Goal: Communication & Community: Connect with others

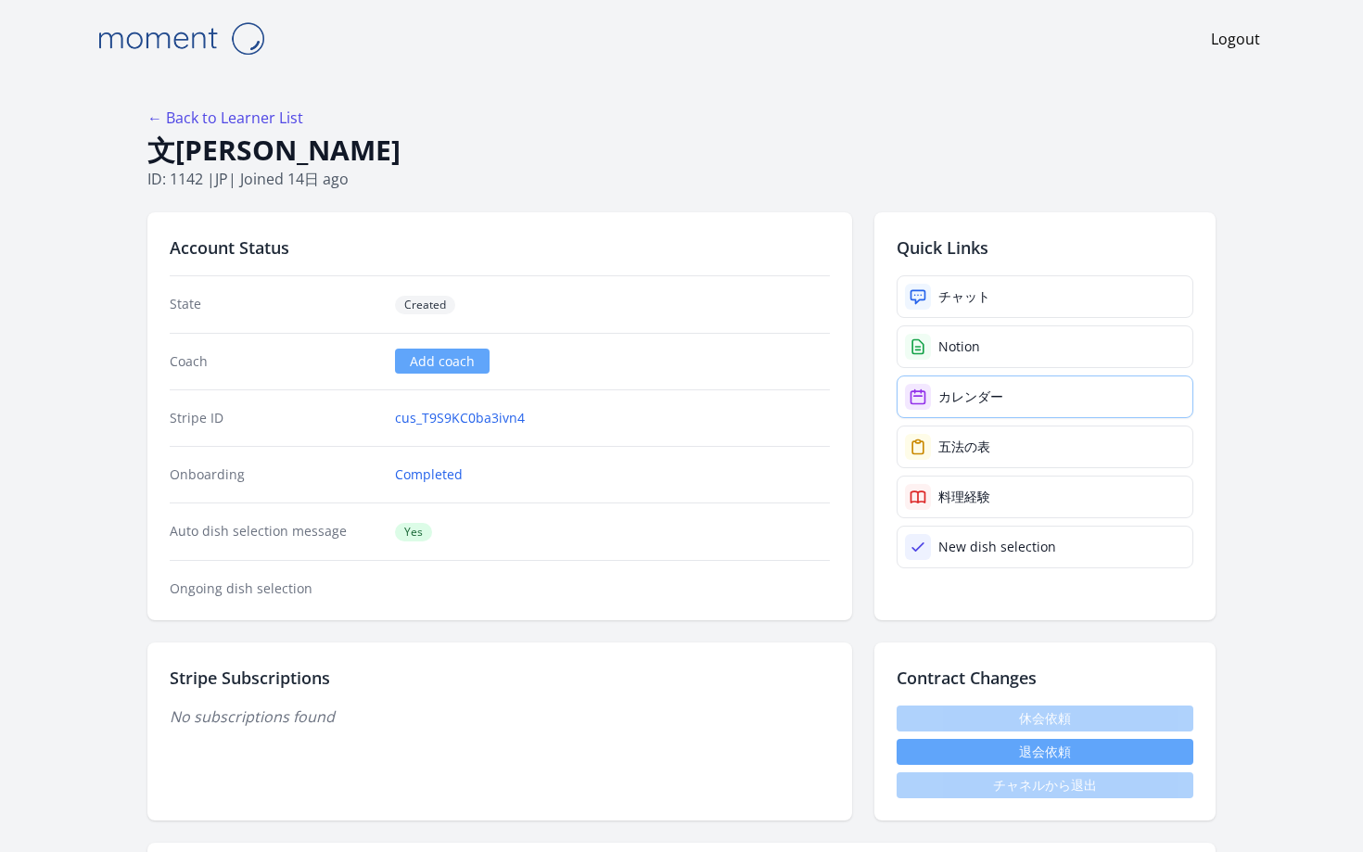
click at [939, 388] on div "カレンダー" at bounding box center [971, 397] width 65 height 19
click at [897, 376] on link "カレンダー" at bounding box center [1045, 397] width 297 height 43
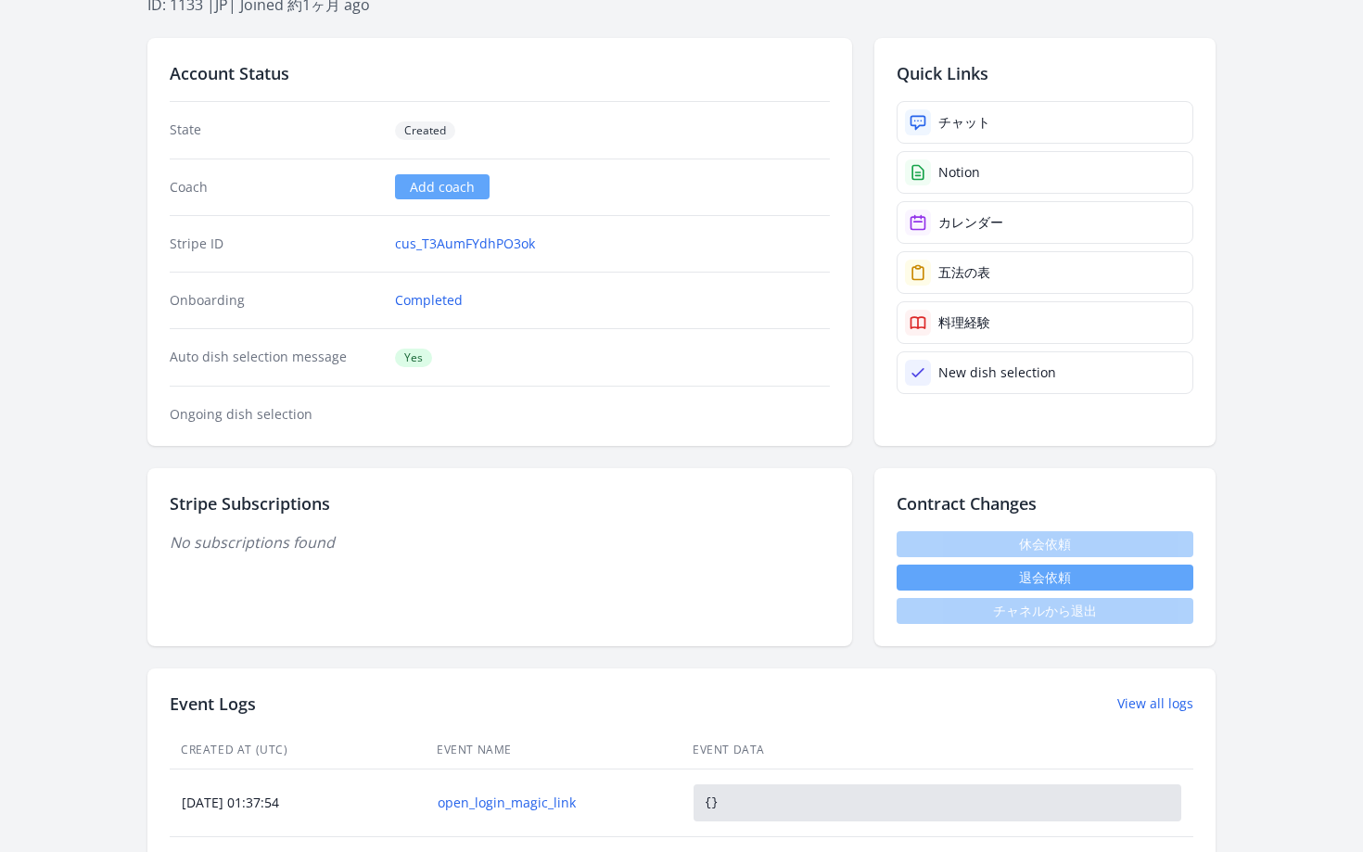
scroll to position [526, 0]
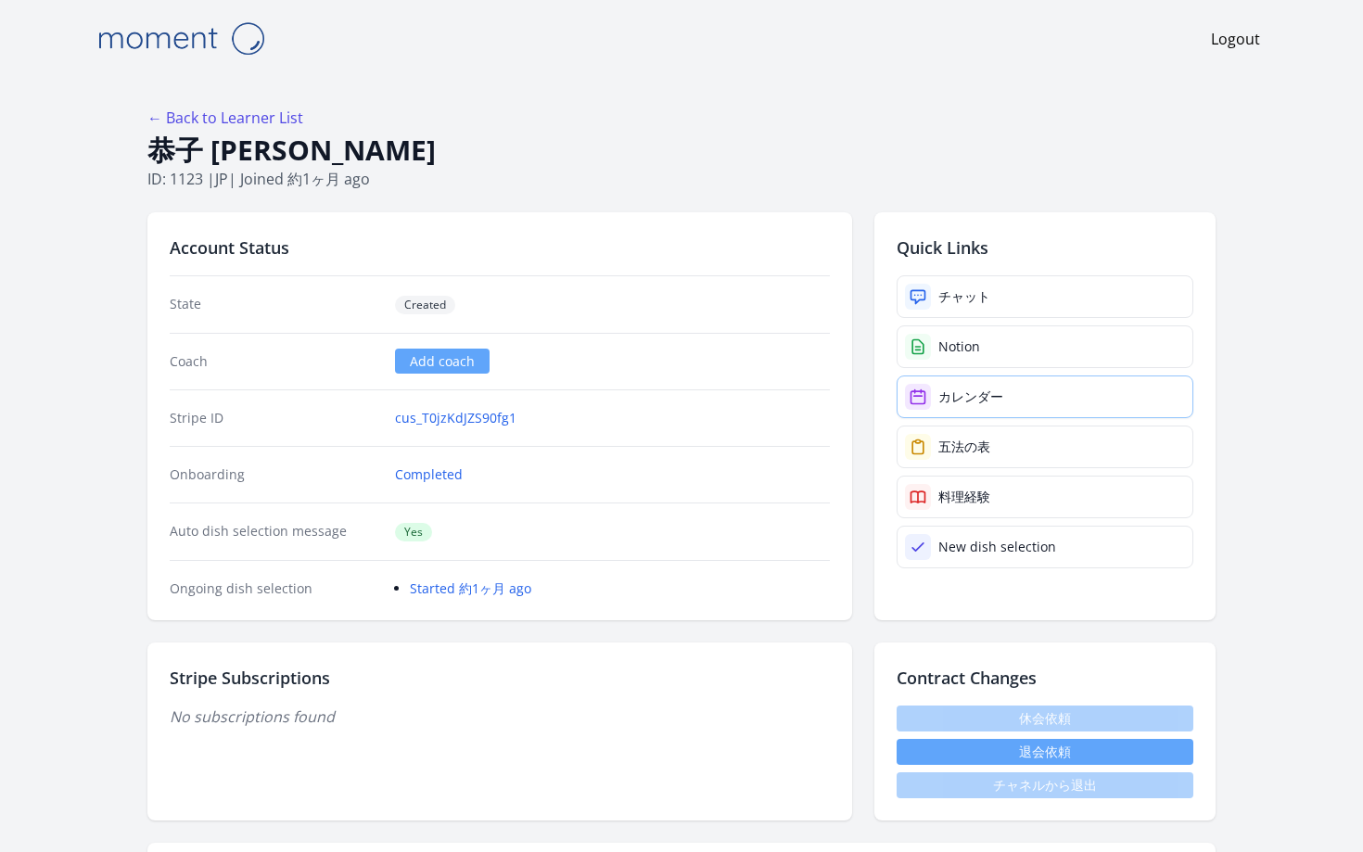
click at [954, 376] on link "カレンダー" at bounding box center [1045, 397] width 297 height 43
click at [939, 388] on div "カレンダー" at bounding box center [971, 397] width 65 height 19
click at [942, 275] on link "チャット" at bounding box center [1045, 296] width 297 height 43
click at [902, 275] on link "チャット" at bounding box center [1045, 296] width 297 height 43
click at [914, 275] on link "チャット" at bounding box center [1045, 296] width 297 height 43
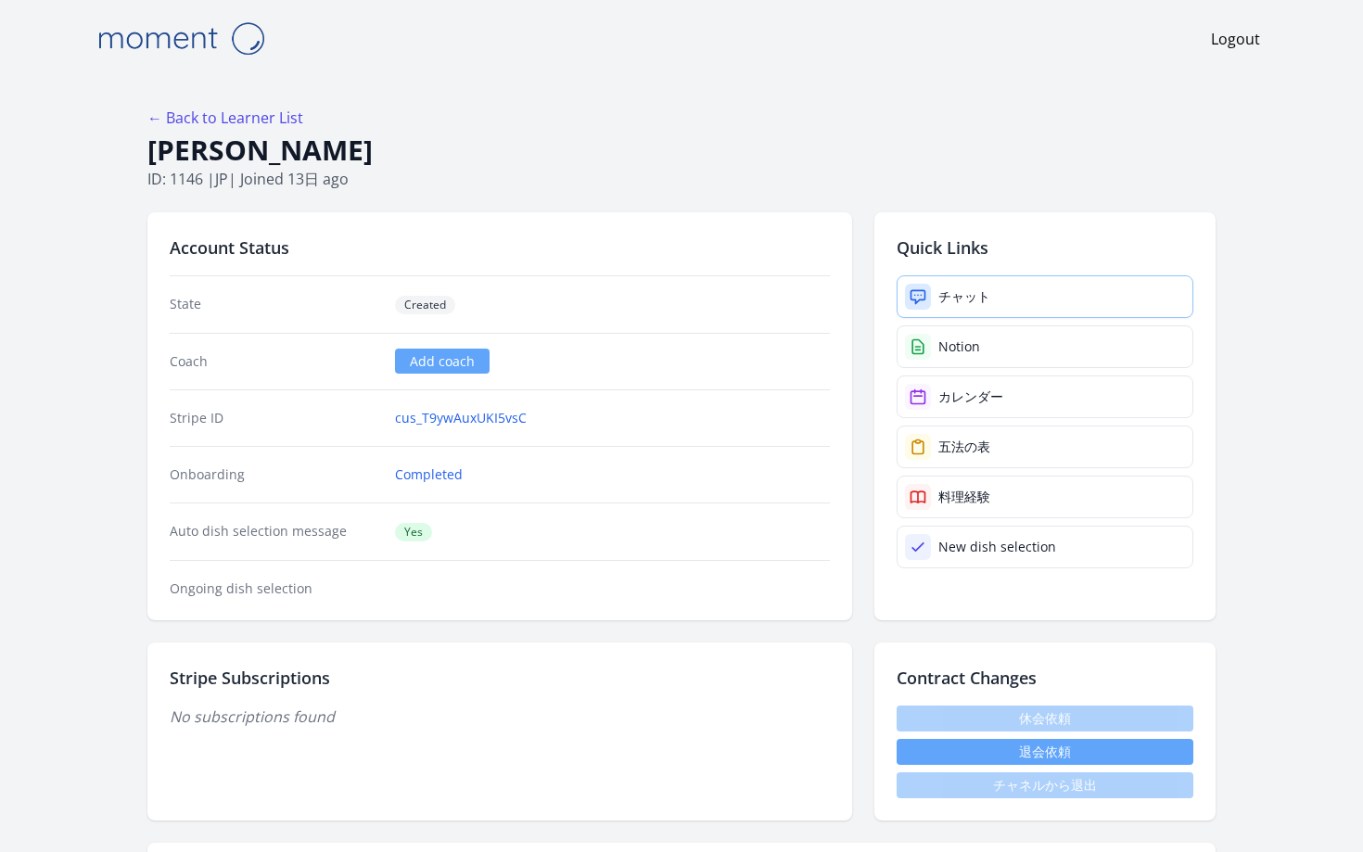
click at [919, 275] on link "チャット" at bounding box center [1045, 296] width 297 height 43
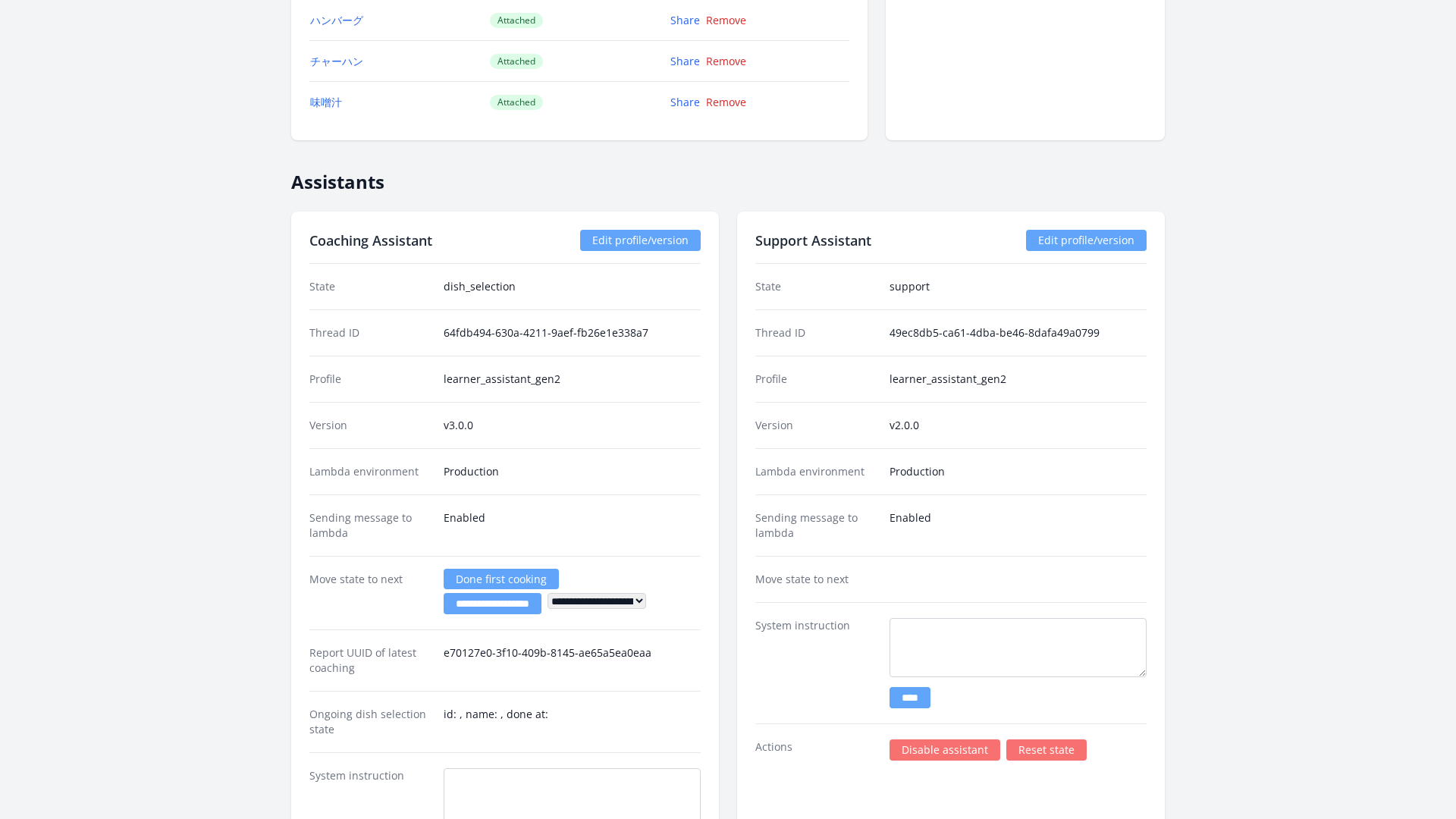
scroll to position [2490, 0]
